Goal: Transaction & Acquisition: Purchase product/service

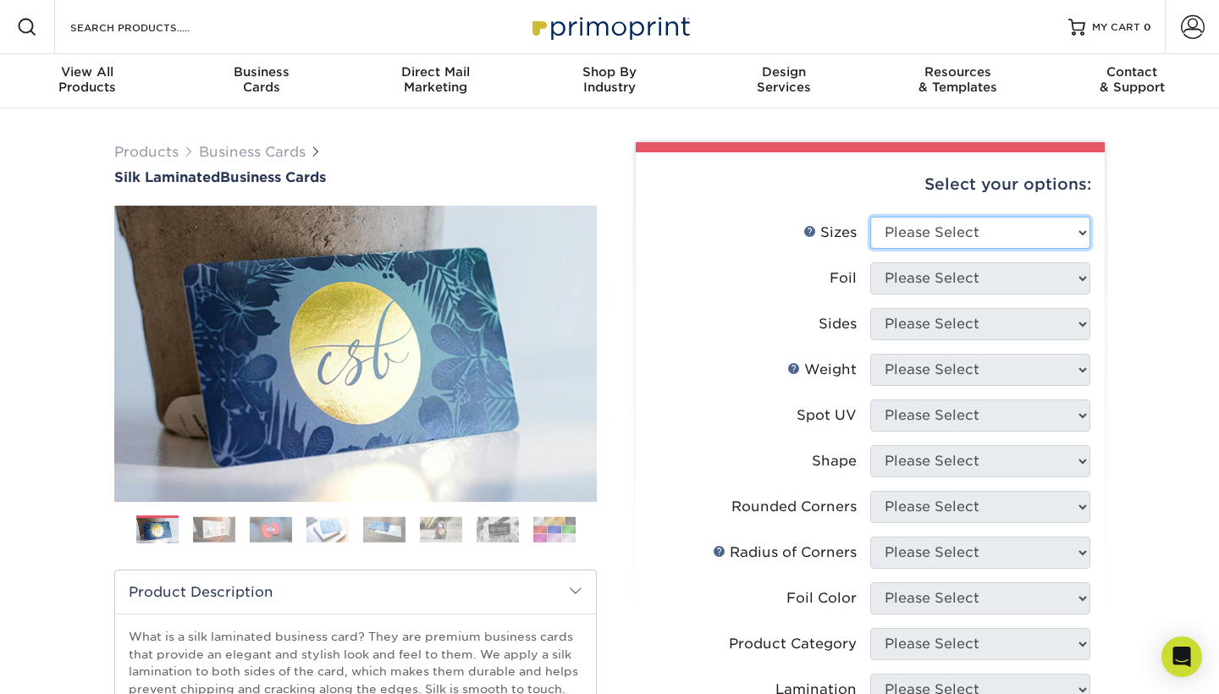
select select "2.00x3.50"
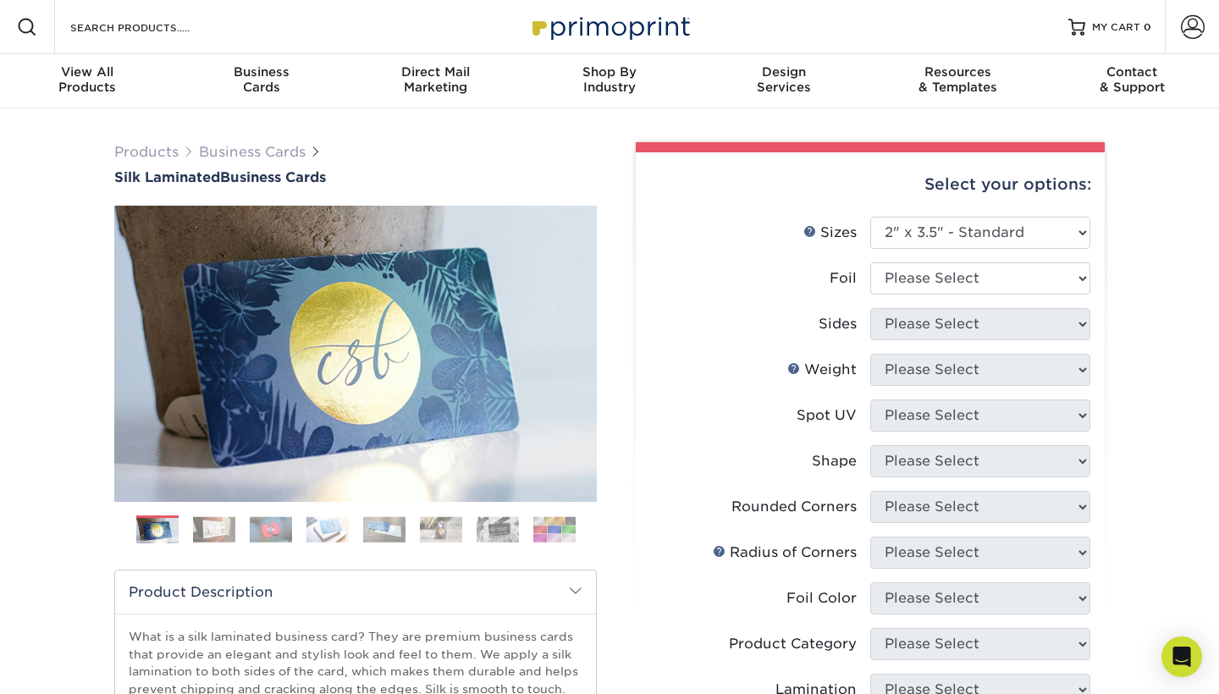
click at [258, 532] on img at bounding box center [271, 529] width 42 height 26
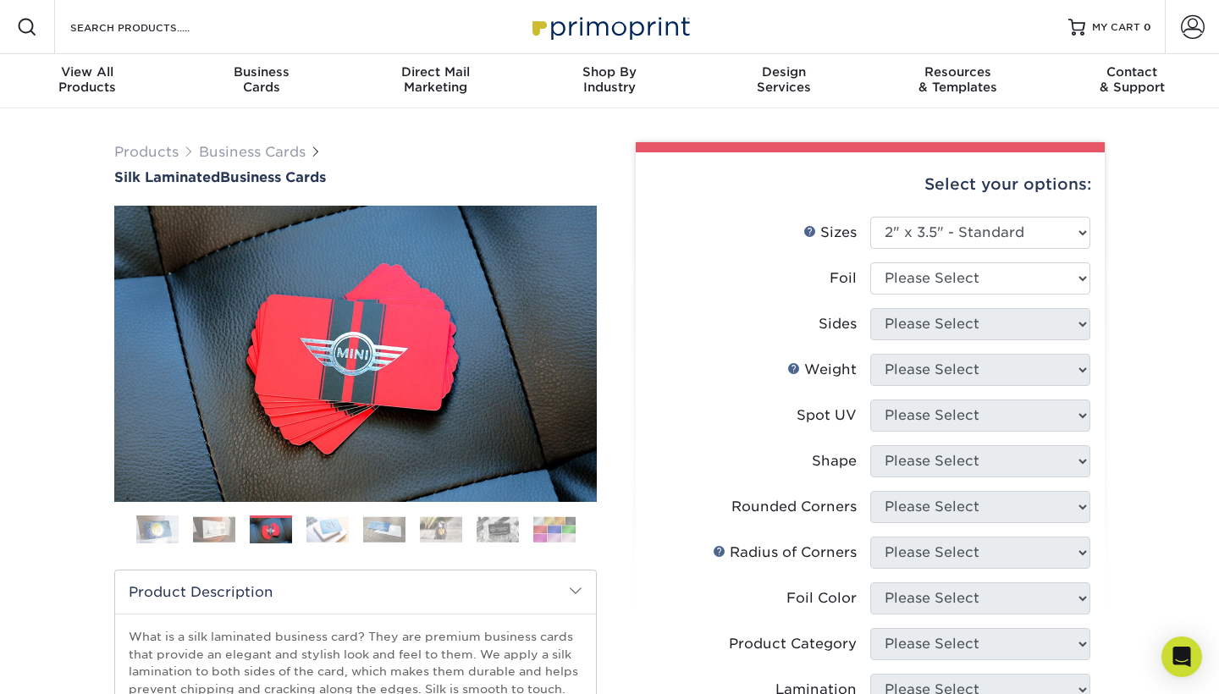
click at [308, 528] on img at bounding box center [327, 529] width 42 height 26
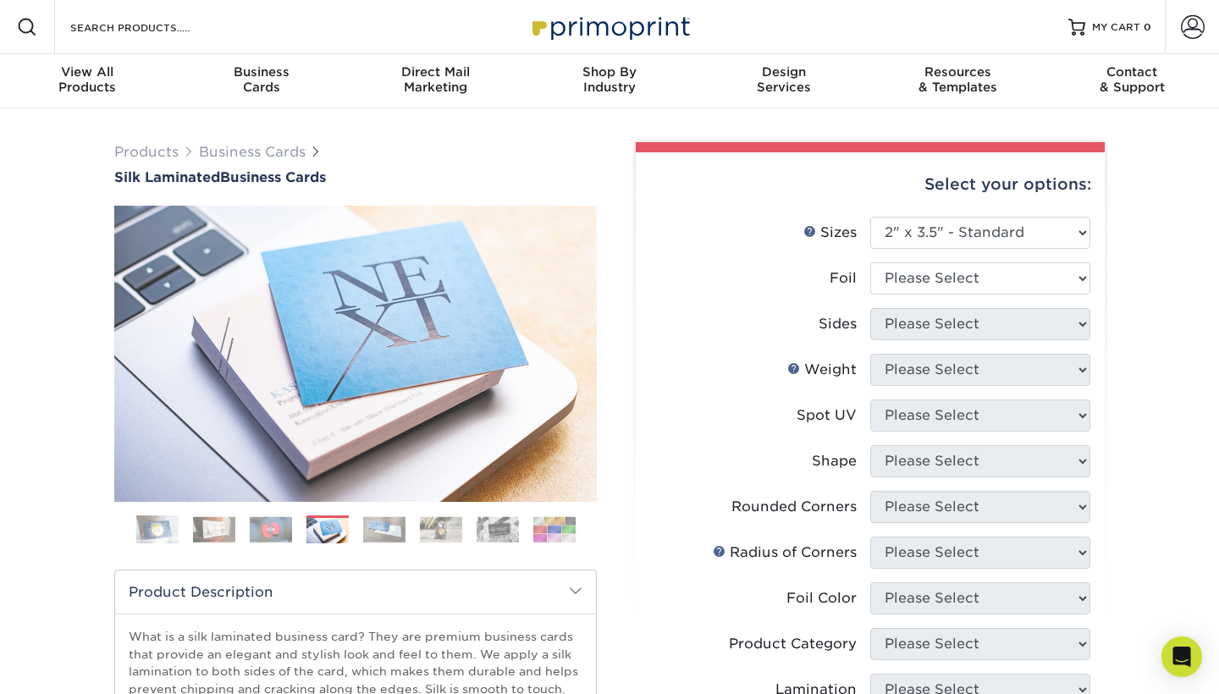
click at [363, 525] on li at bounding box center [384, 529] width 42 height 28
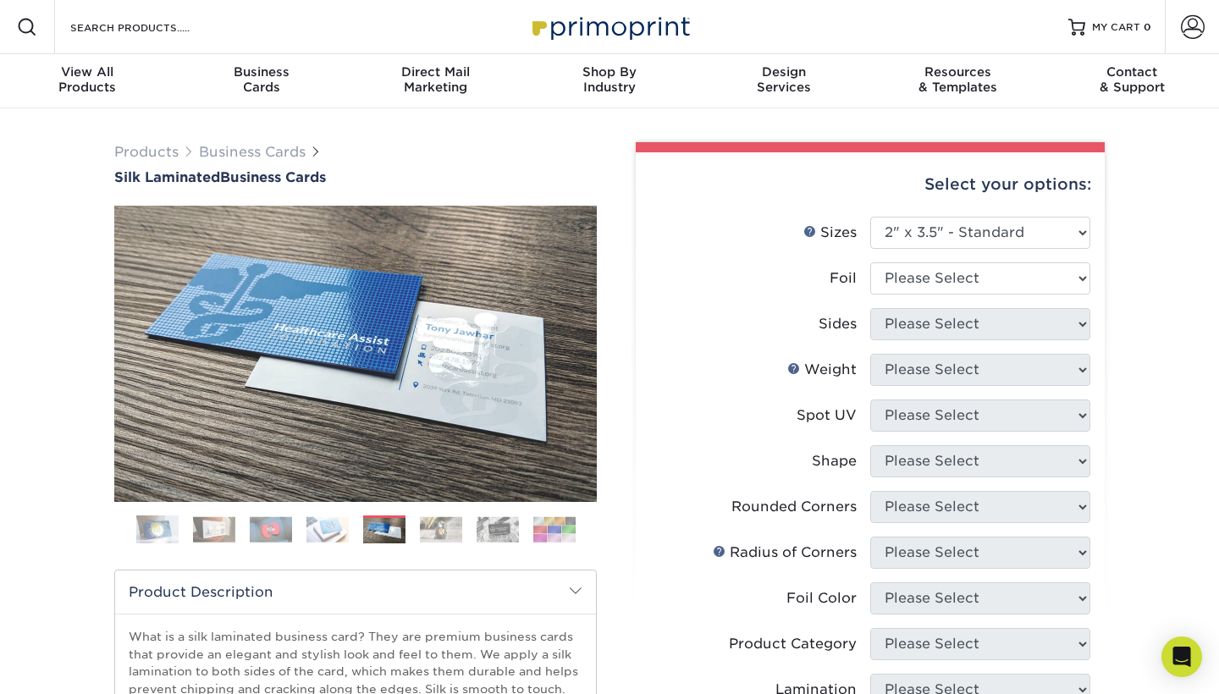
click at [429, 540] on img at bounding box center [441, 529] width 42 height 26
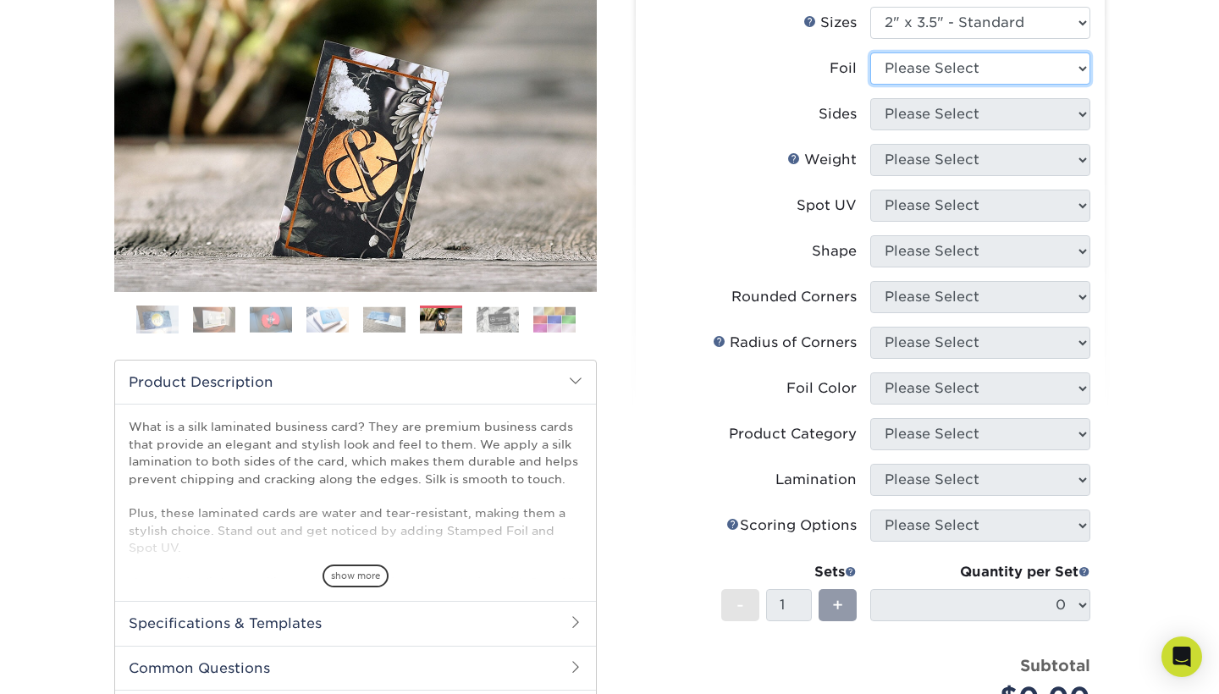
scroll to position [181, 0]
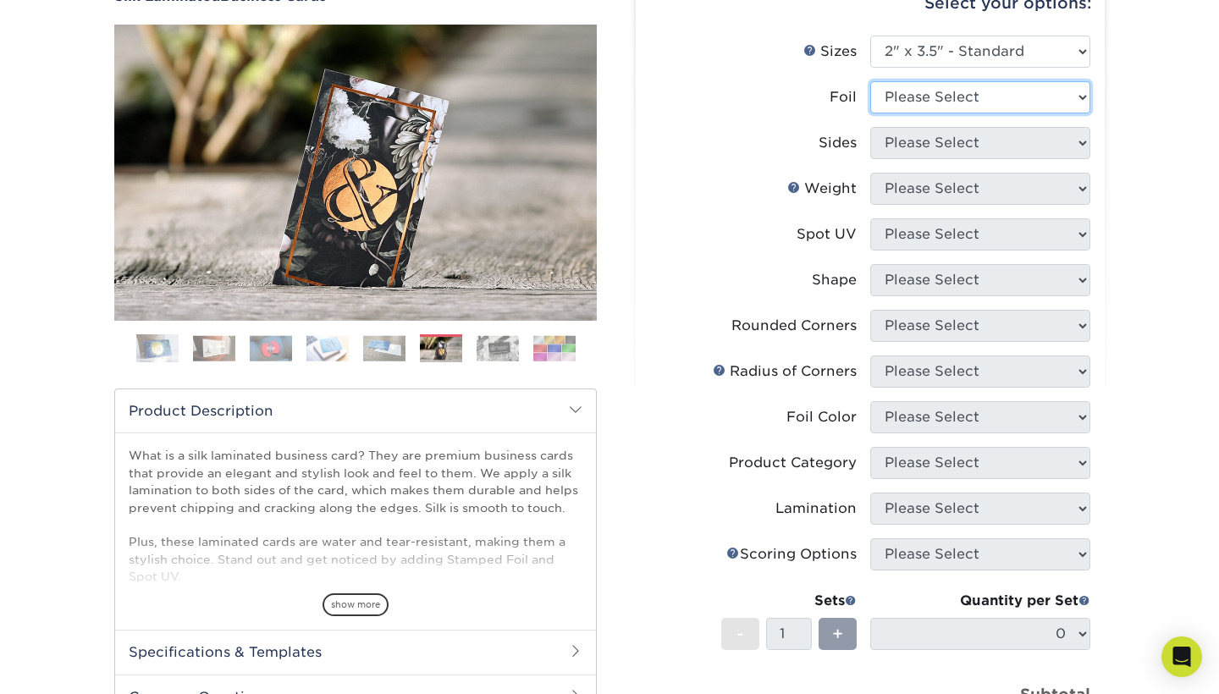
select select "1"
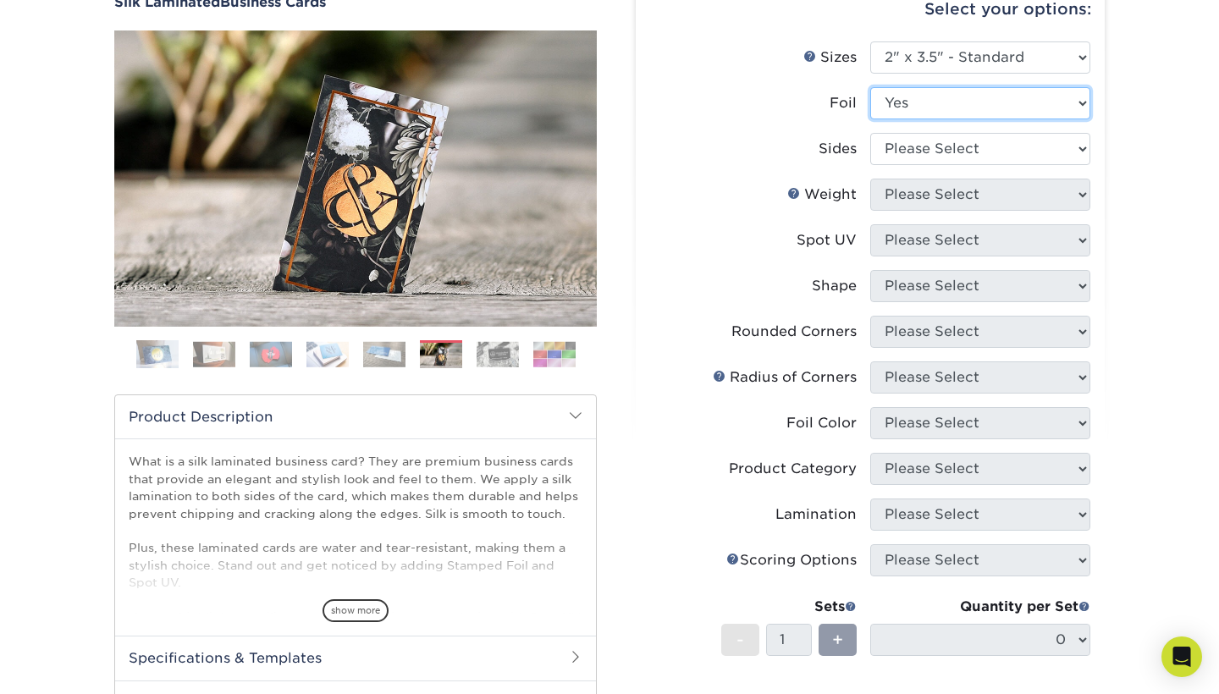
scroll to position [173, 0]
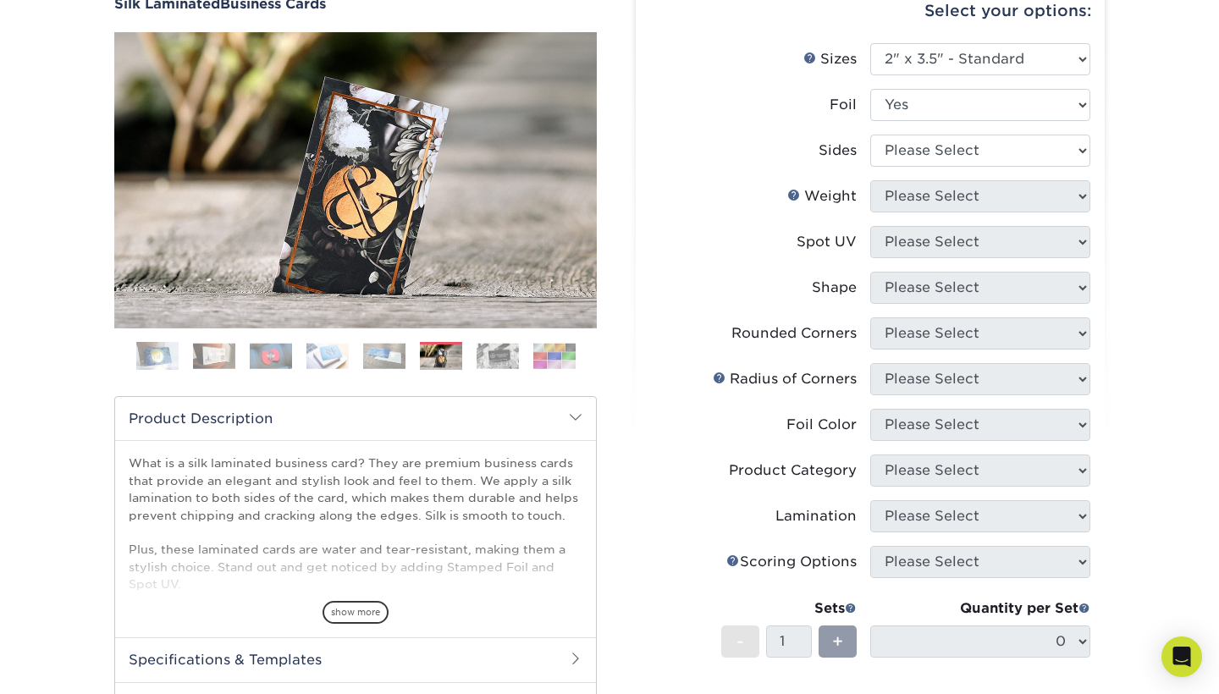
click at [925, 212] on li "Weight Help Weight Please Select 16PT" at bounding box center [870, 203] width 440 height 46
select select "34527644-b4fd-4ffb-9092-1318eefcd9d9"
drag, startPoint x: 1109, startPoint y: 262, endPoint x: 937, endPoint y: 262, distance: 172.6
click at [1048, 262] on div "Select your options: Sizes Help Sizes Please Select 1.5" x 3.5" - Mini -" at bounding box center [863, 463] width 508 height 989
click at [937, 261] on li "Spot UV Please Select No Spot UV Front and Back (Both Sides) Front Only Back On…" at bounding box center [870, 249] width 440 height 46
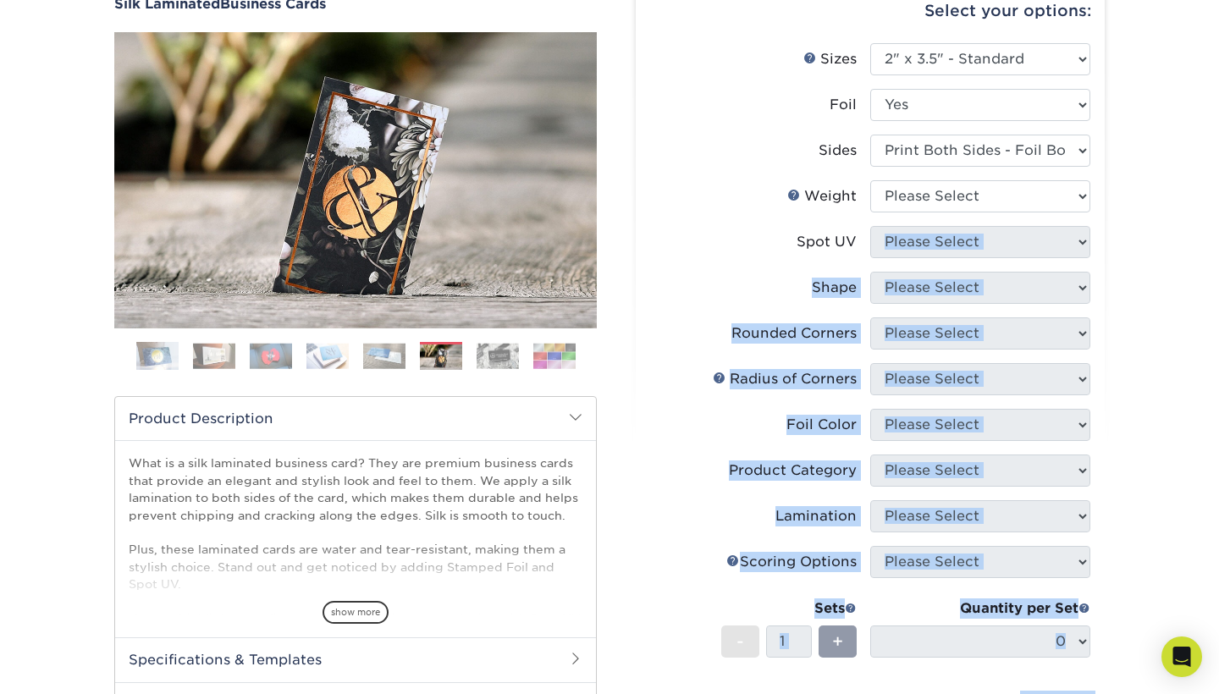
drag, startPoint x: 965, startPoint y: 257, endPoint x: 1218, endPoint y: 263, distance: 253.1
click at [1218, 263] on div "Products Business Cards Silk Laminated Business Cards Previous Next" at bounding box center [609, 470] width 1219 height 1070
click at [1179, 256] on div "Products Business Cards Silk Laminated Business Cards Previous Next" at bounding box center [609, 470] width 1219 height 1070
click at [1049, 245] on div "Products Business Cards Silk Laminated Business Cards Previous Next" at bounding box center [609, 470] width 1219 height 1070
drag, startPoint x: 1112, startPoint y: 245, endPoint x: 1117, endPoint y: 234, distance: 12.1
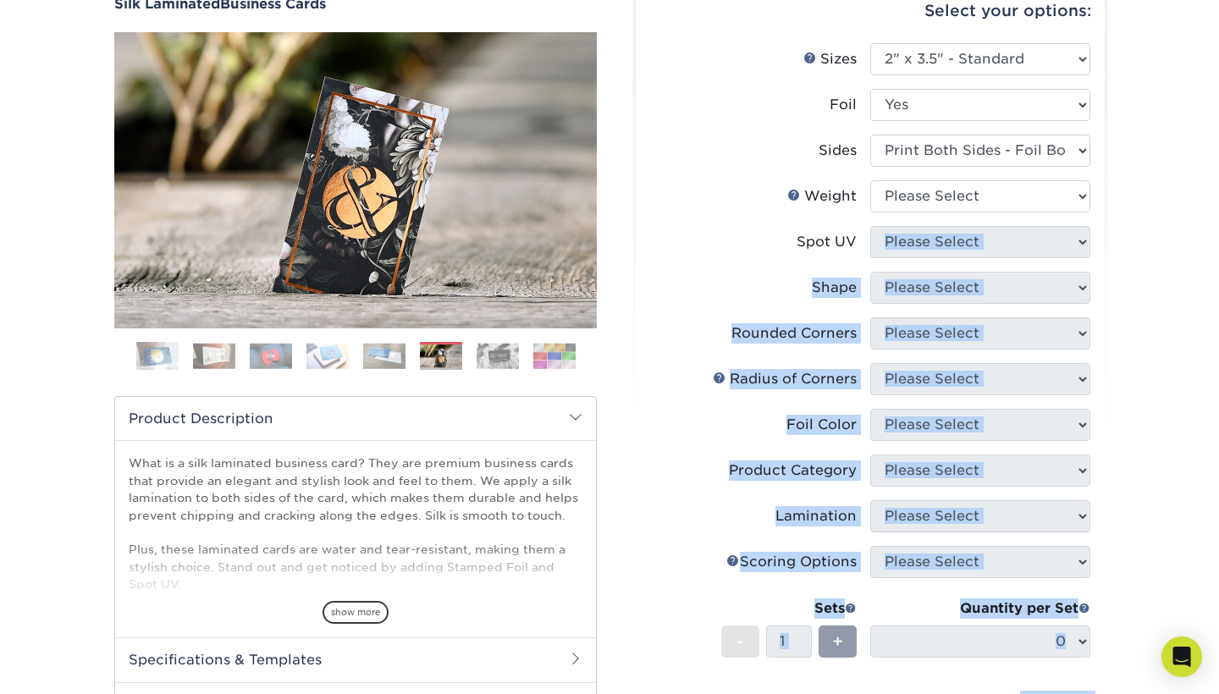
click at [1113, 240] on div "Select your options: Sizes Help Sizes Please Select 1.5" x 3.5" - Mini -" at bounding box center [863, 463] width 508 height 989
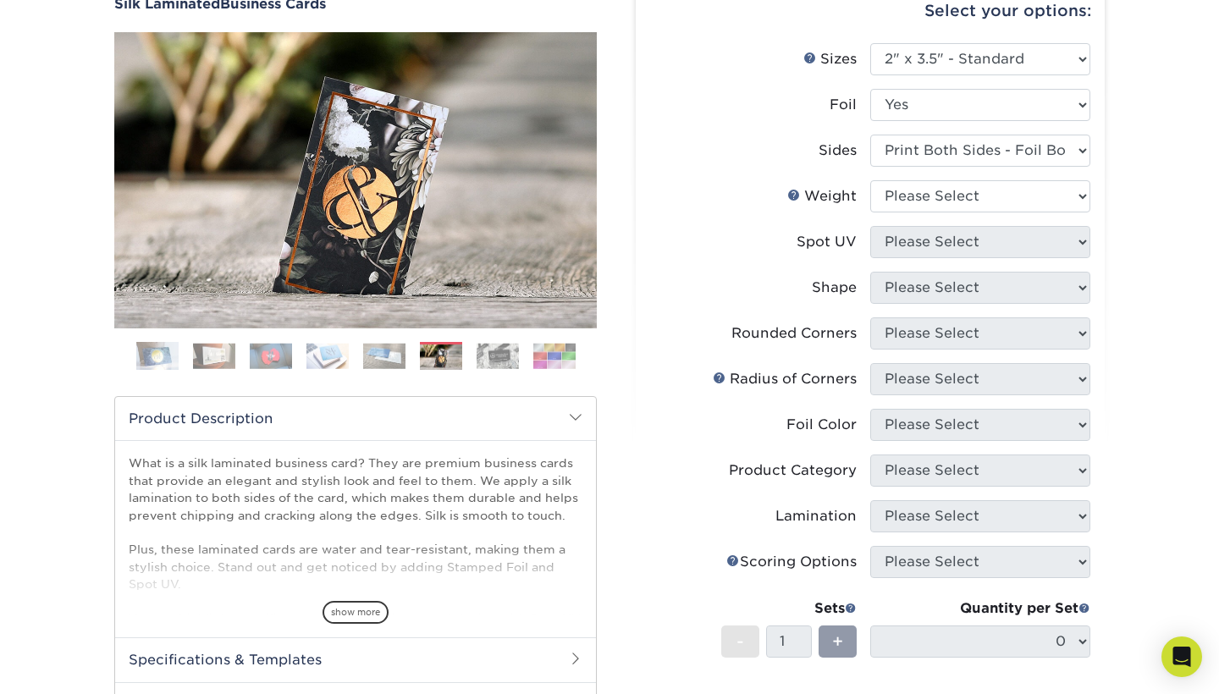
click at [1043, 311] on li "Shape Please Select Standard" at bounding box center [870, 295] width 440 height 46
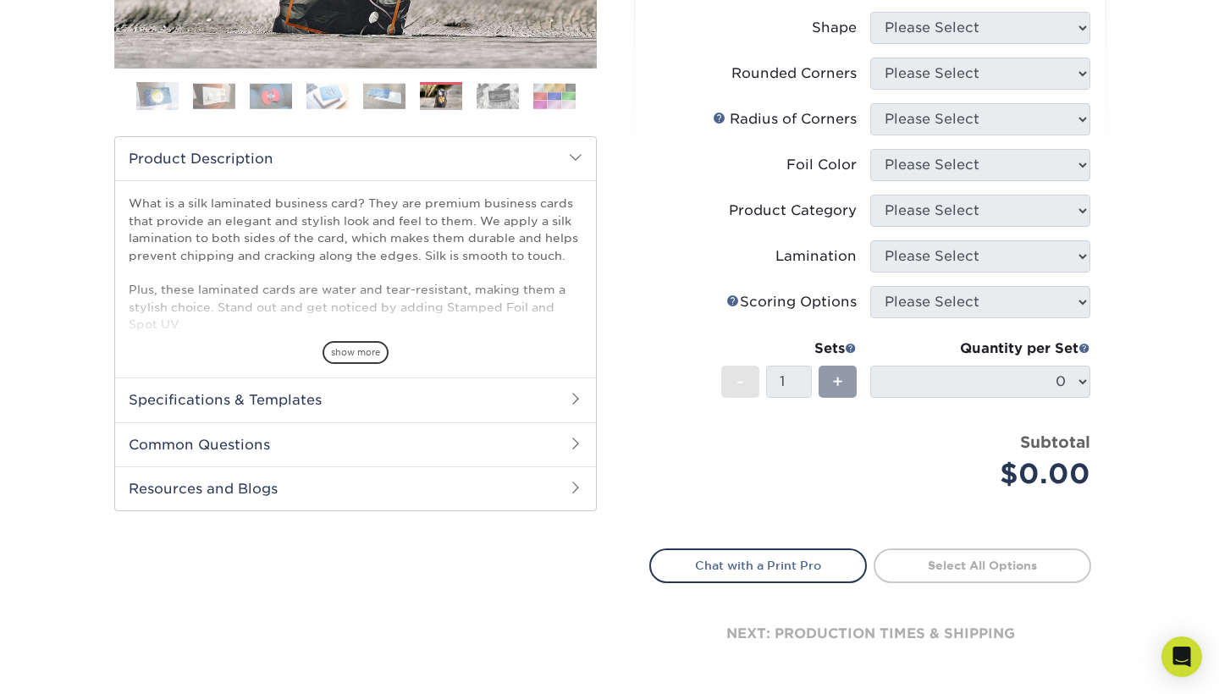
scroll to position [452, 0]
